Goal: Task Accomplishment & Management: Manage account settings

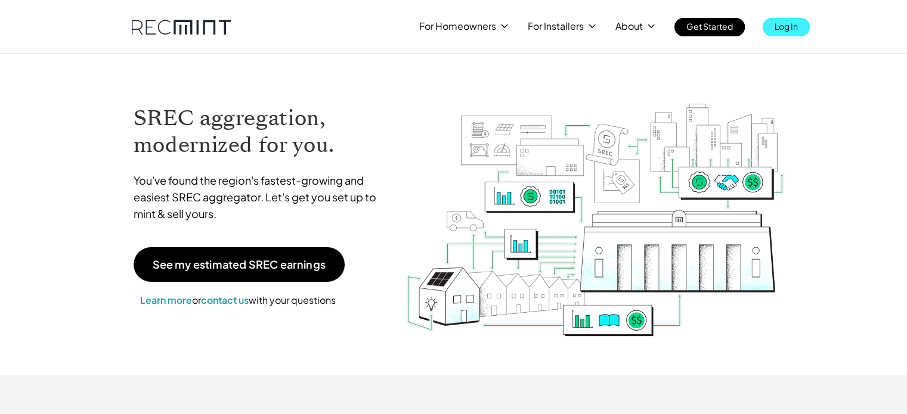
click at [778, 23] on p "Log In" at bounding box center [785, 26] width 23 height 17
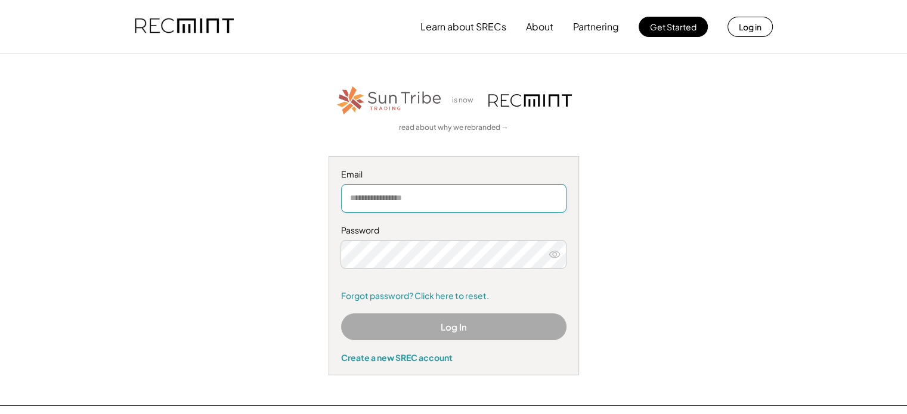
click at [350, 198] on input "email" at bounding box center [453, 198] width 225 height 29
type input "**********"
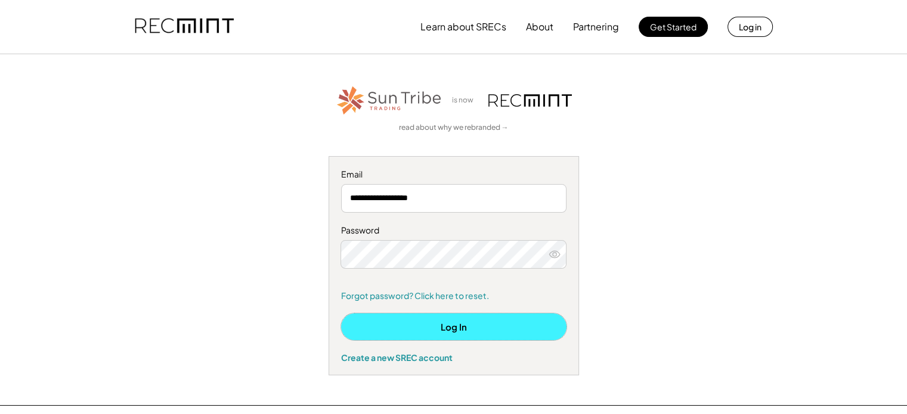
click at [467, 319] on button "Log In" at bounding box center [453, 327] width 225 height 27
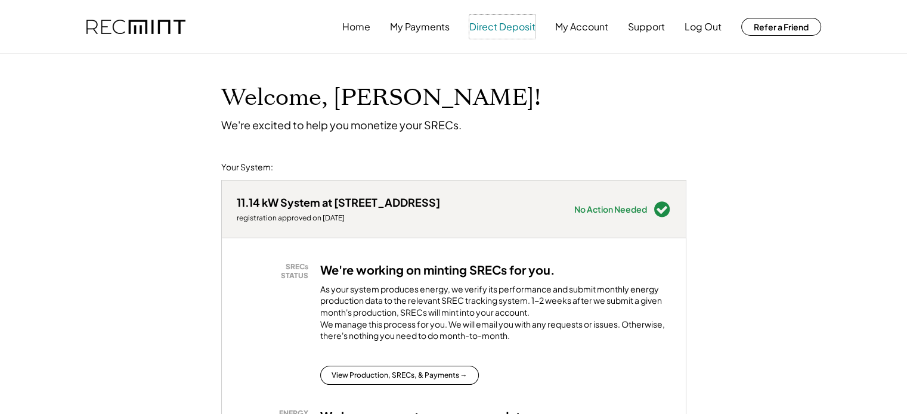
click at [502, 27] on button "Direct Deposit" at bounding box center [502, 27] width 66 height 24
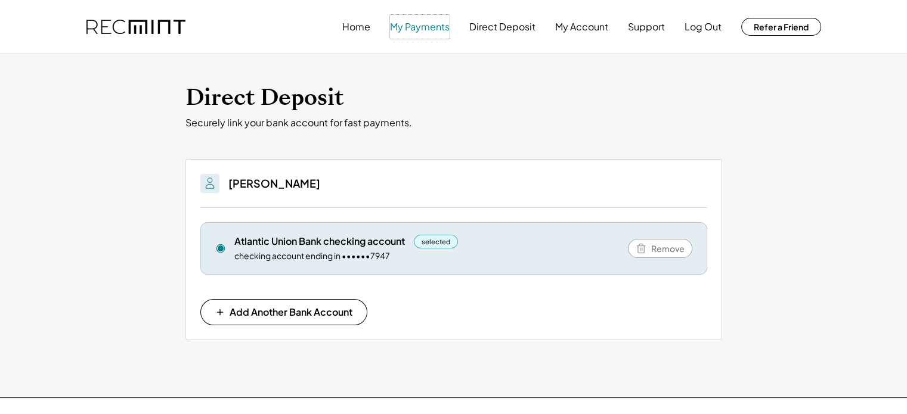
click at [417, 28] on button "My Payments" at bounding box center [420, 27] width 60 height 24
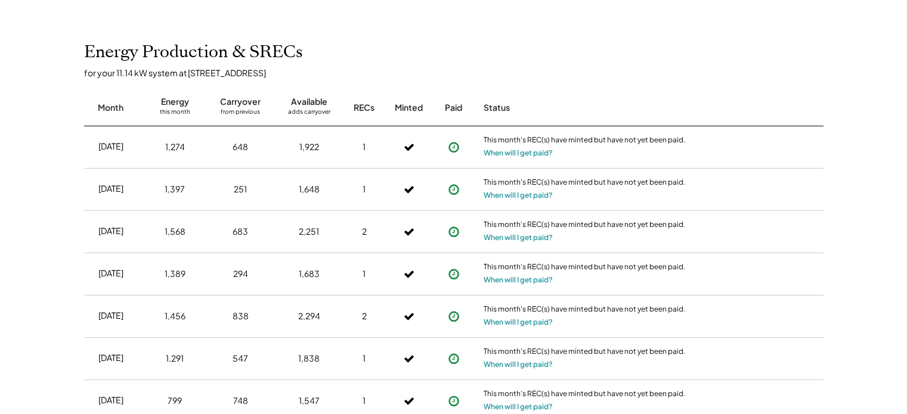
scroll to position [358, 0]
